Goal: Information Seeking & Learning: Learn about a topic

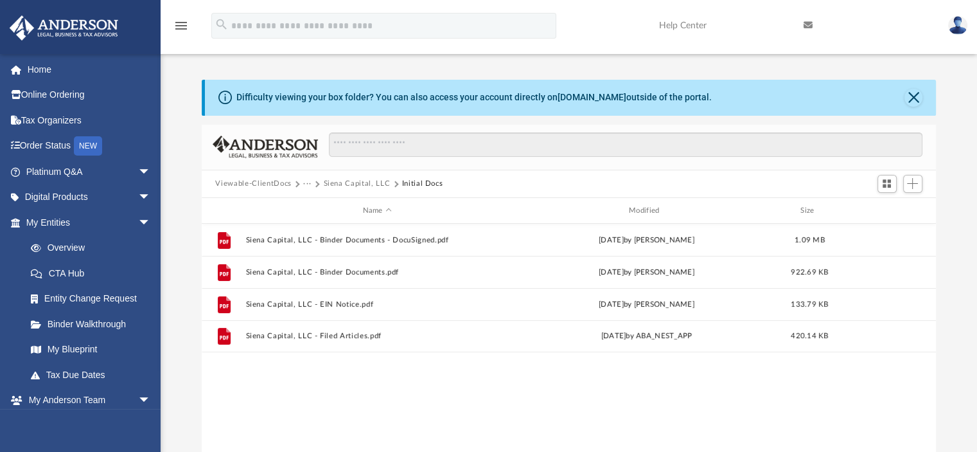
scroll to position [282, 725]
click at [621, 15] on div "menu search Site Menu add dpreite@gmail.com My Profile Reset Password Logout He…" at bounding box center [489, 32] width 958 height 44
click at [138, 171] on span "arrow_drop_down" at bounding box center [151, 172] width 26 height 26
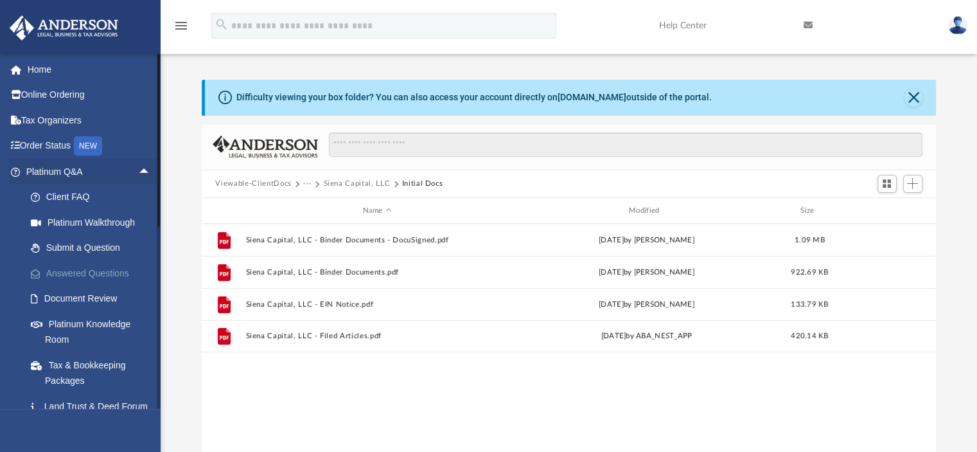
click at [103, 269] on link "Answered Questions" at bounding box center [94, 273] width 152 height 26
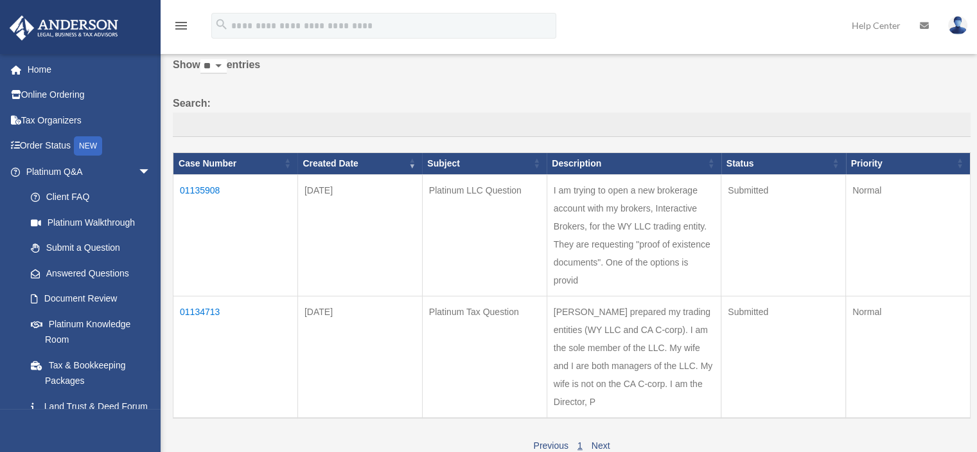
scroll to position [64, 0]
click at [631, 268] on td "I am trying to open a new brokerage account with my brokers, Interactive Broker…" at bounding box center [634, 235] width 174 height 121
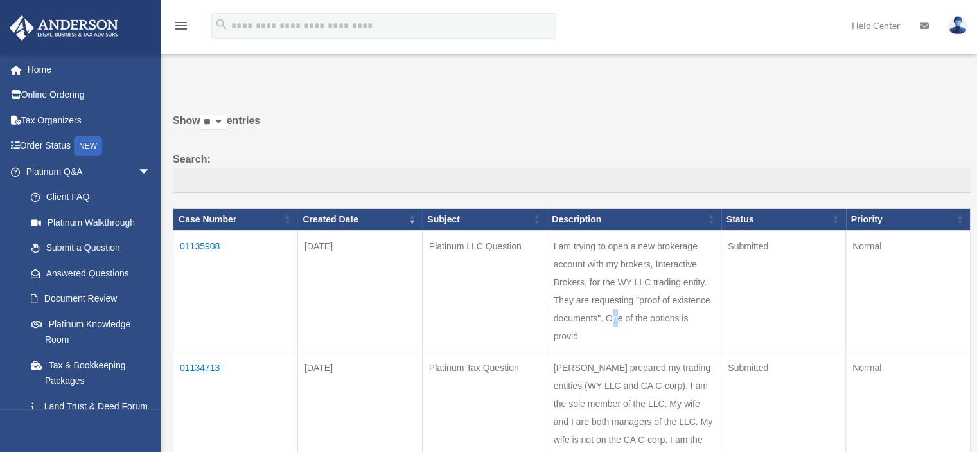
scroll to position [0, 0]
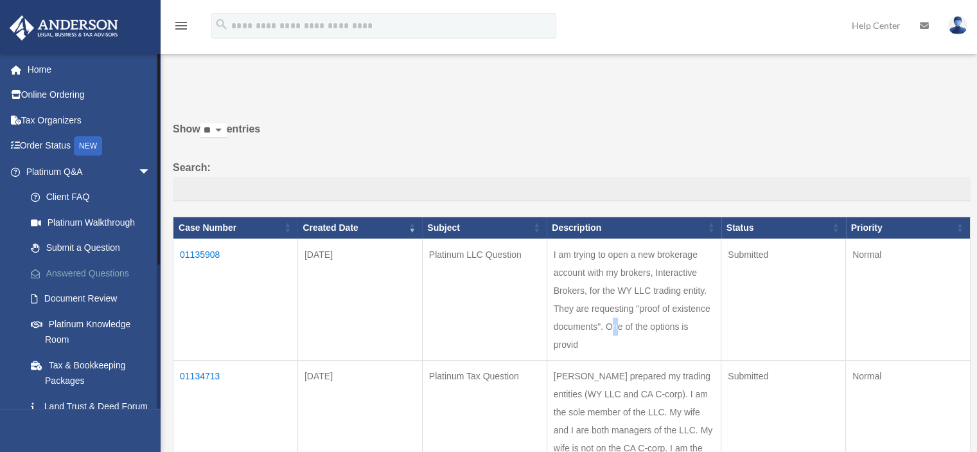
click at [93, 273] on link "Answered Questions" at bounding box center [94, 273] width 152 height 26
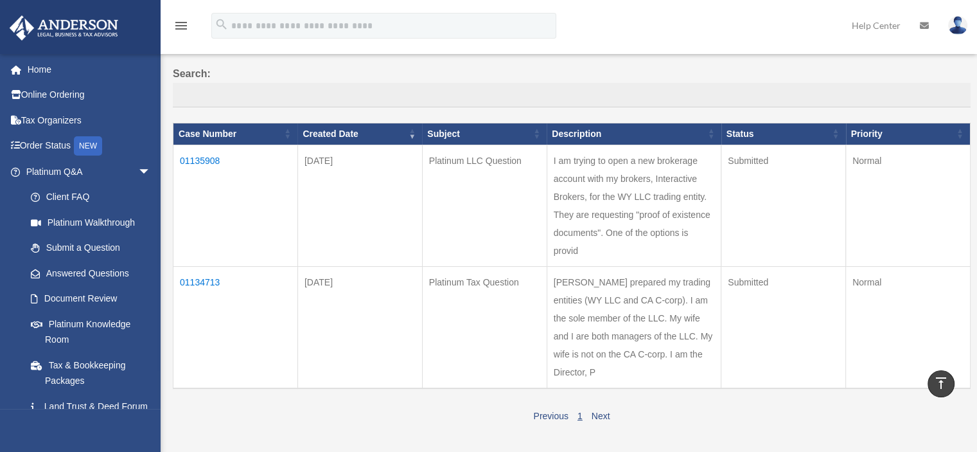
scroll to position [64, 0]
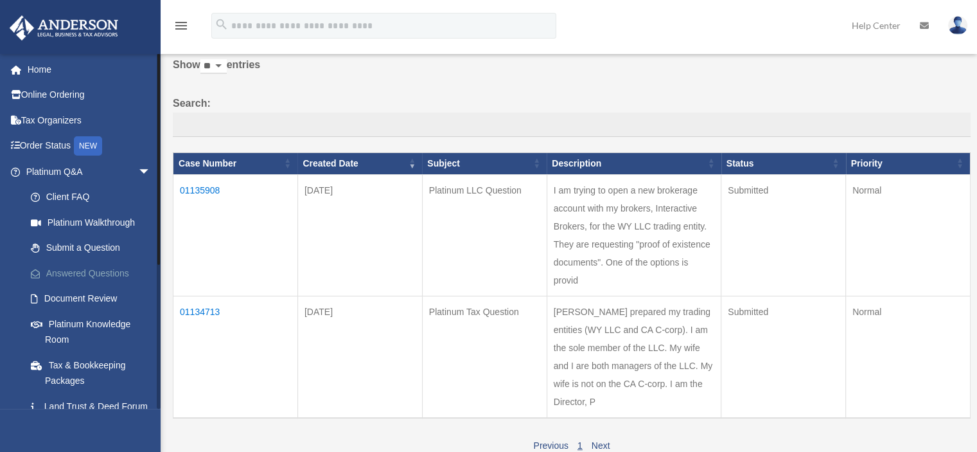
click at [82, 272] on link "Answered Questions" at bounding box center [94, 273] width 152 height 26
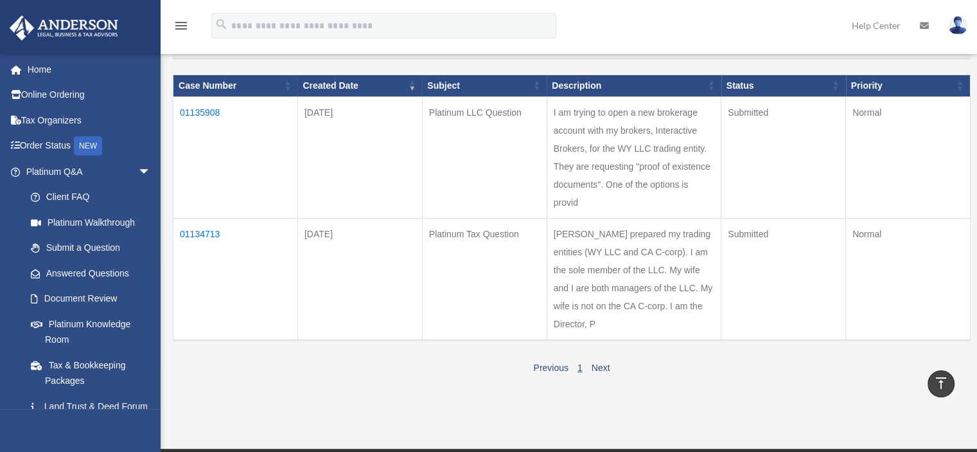
scroll to position [64, 0]
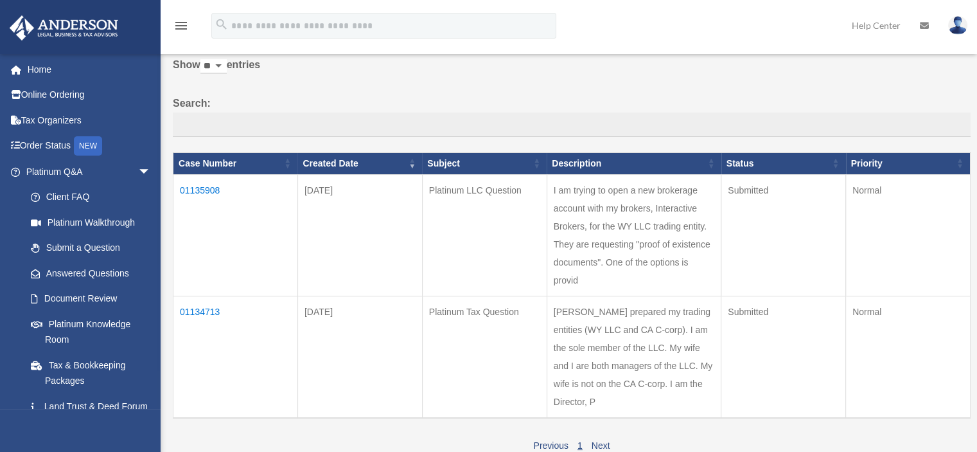
click at [202, 186] on td "01135908" at bounding box center [236, 234] width 125 height 121
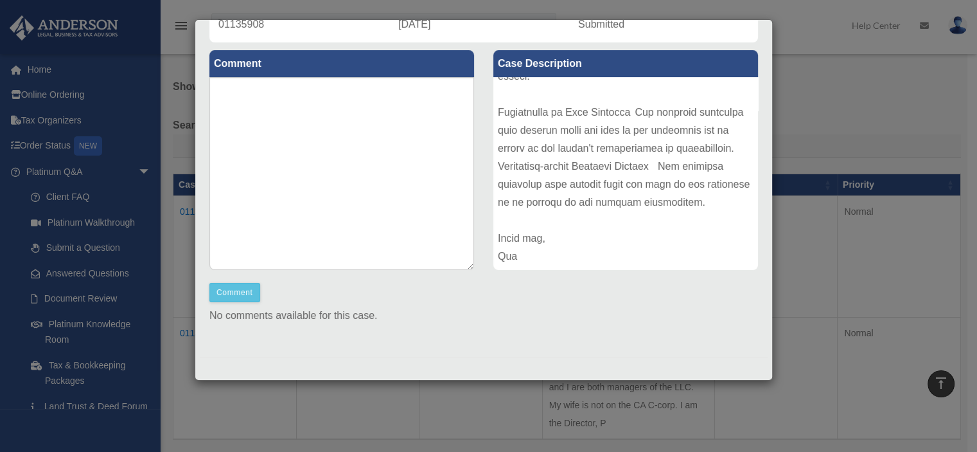
scroll to position [0, 0]
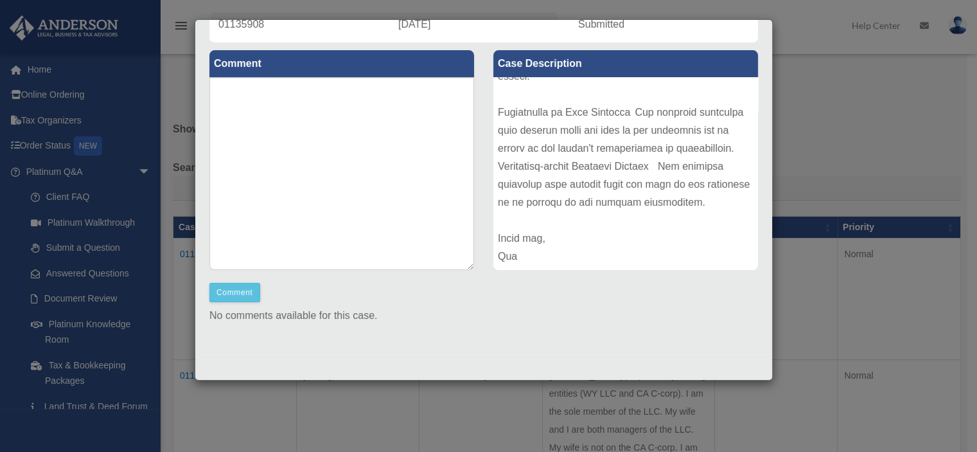
click at [816, 118] on div "Case Detail × Platinum LLC Question Case Number 01135908 Created Date October 6…" at bounding box center [488, 226] width 977 height 452
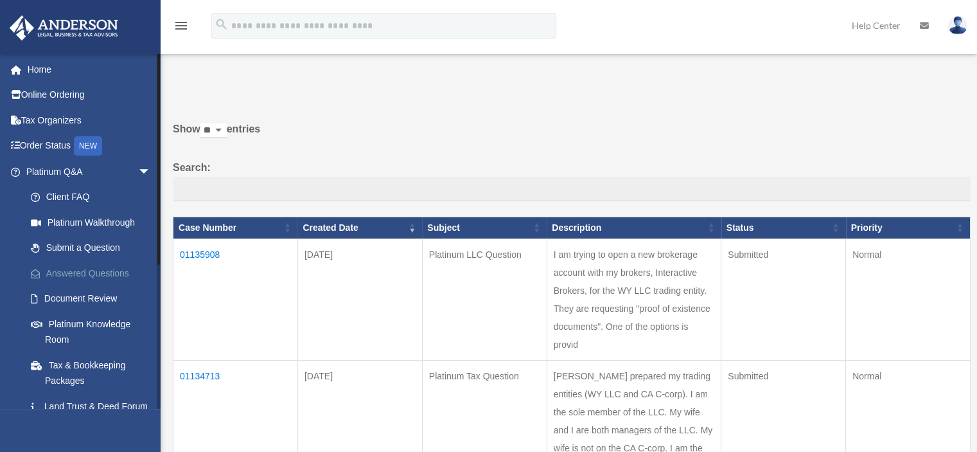
click at [64, 276] on link "Answered Questions" at bounding box center [94, 273] width 152 height 26
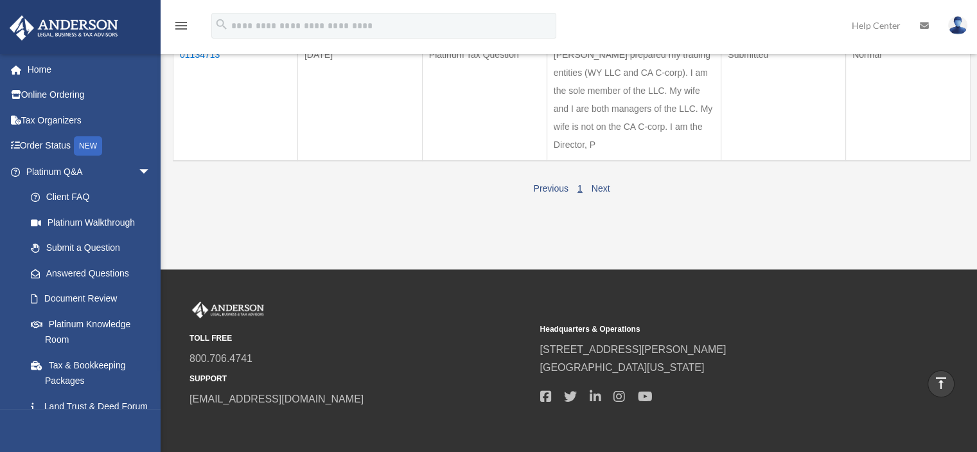
scroll to position [129, 0]
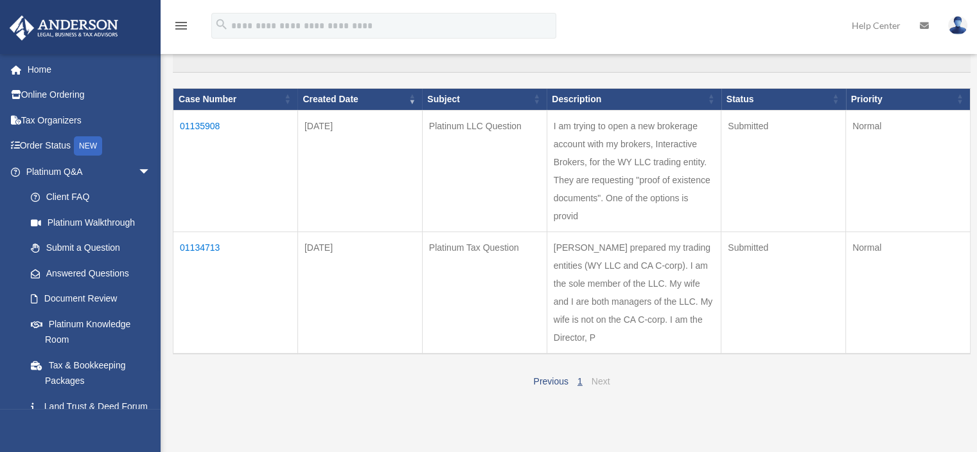
click at [600, 386] on link "Next" at bounding box center [601, 381] width 19 height 10
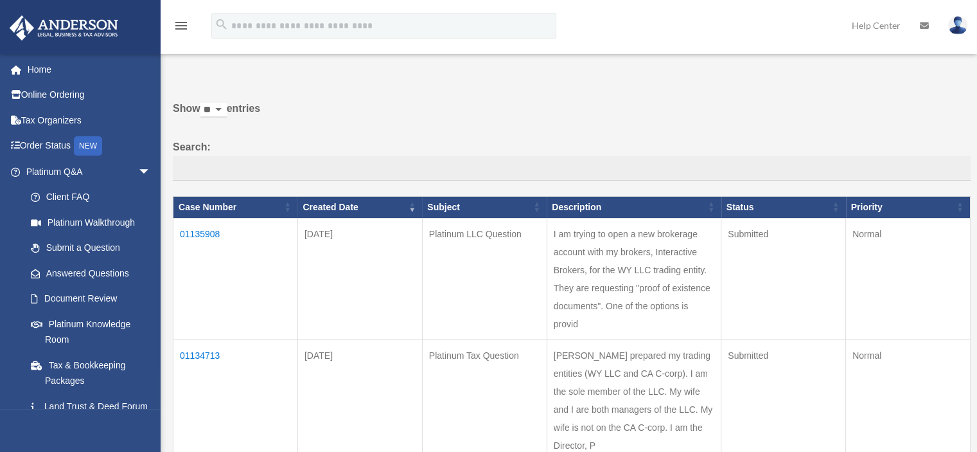
scroll to position [0, 0]
